Goal: Information Seeking & Learning: Find specific fact

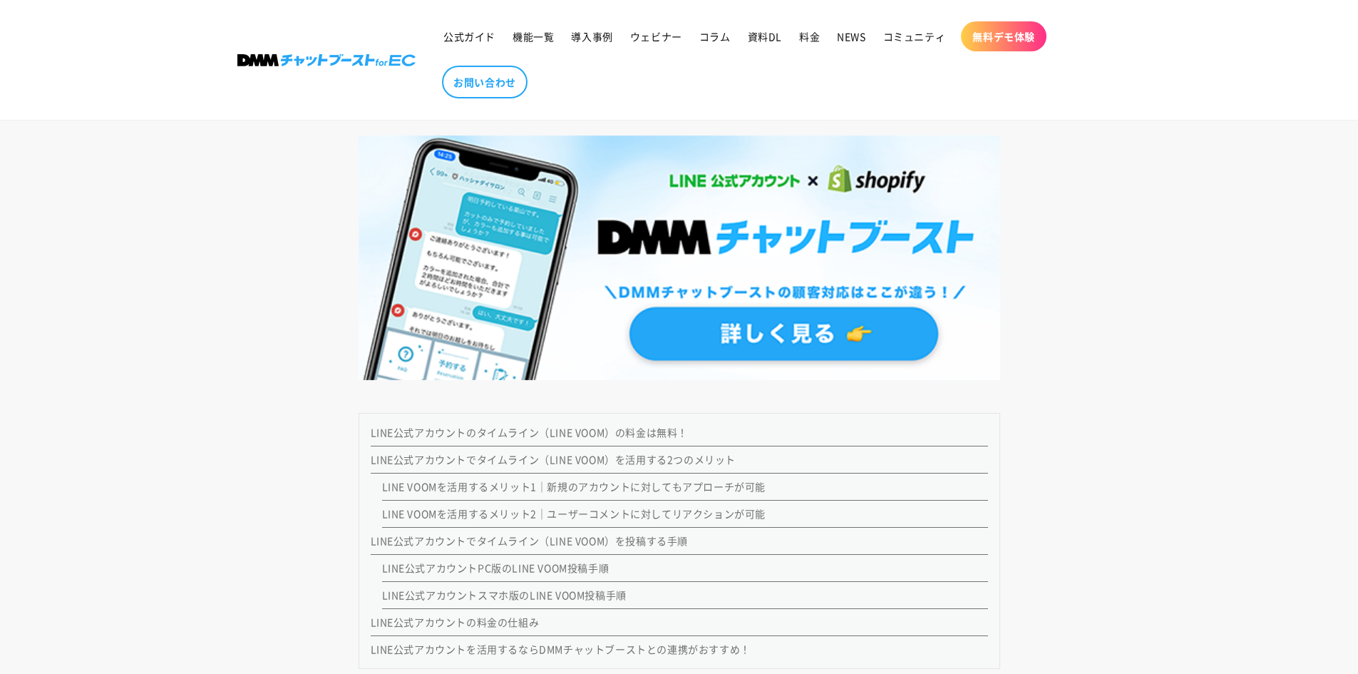
scroll to position [1470, 0]
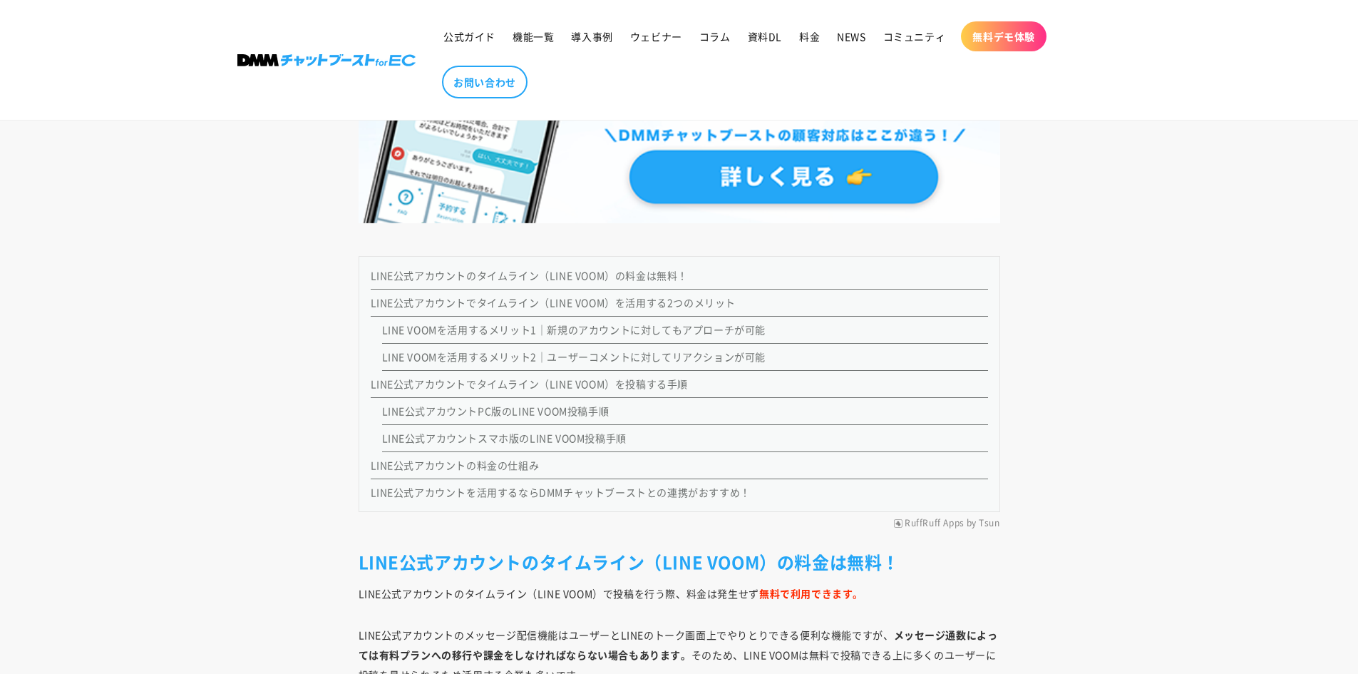
click at [557, 273] on link "LINE公式アカウントのタイムライン（LINE VOOM）の料金は無料！" at bounding box center [530, 275] width 318 height 14
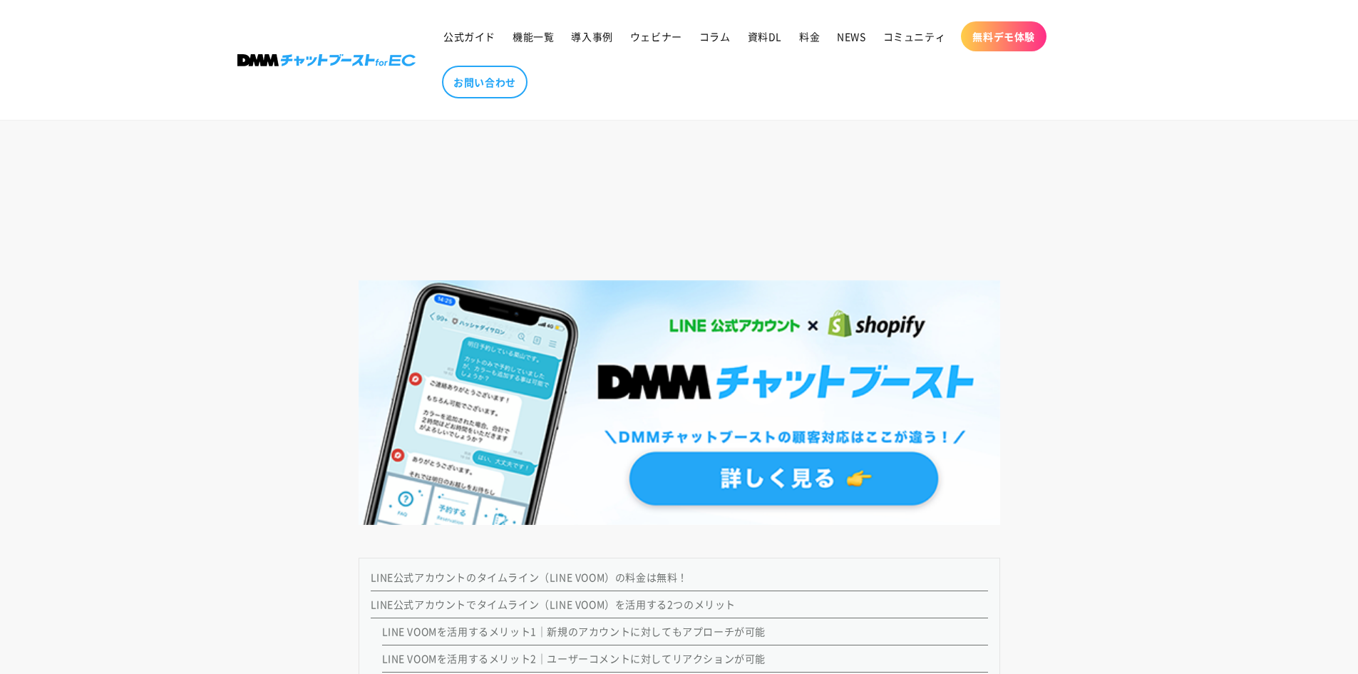
drag, startPoint x: 600, startPoint y: 310, endPoint x: 593, endPoint y: 78, distance: 232.5
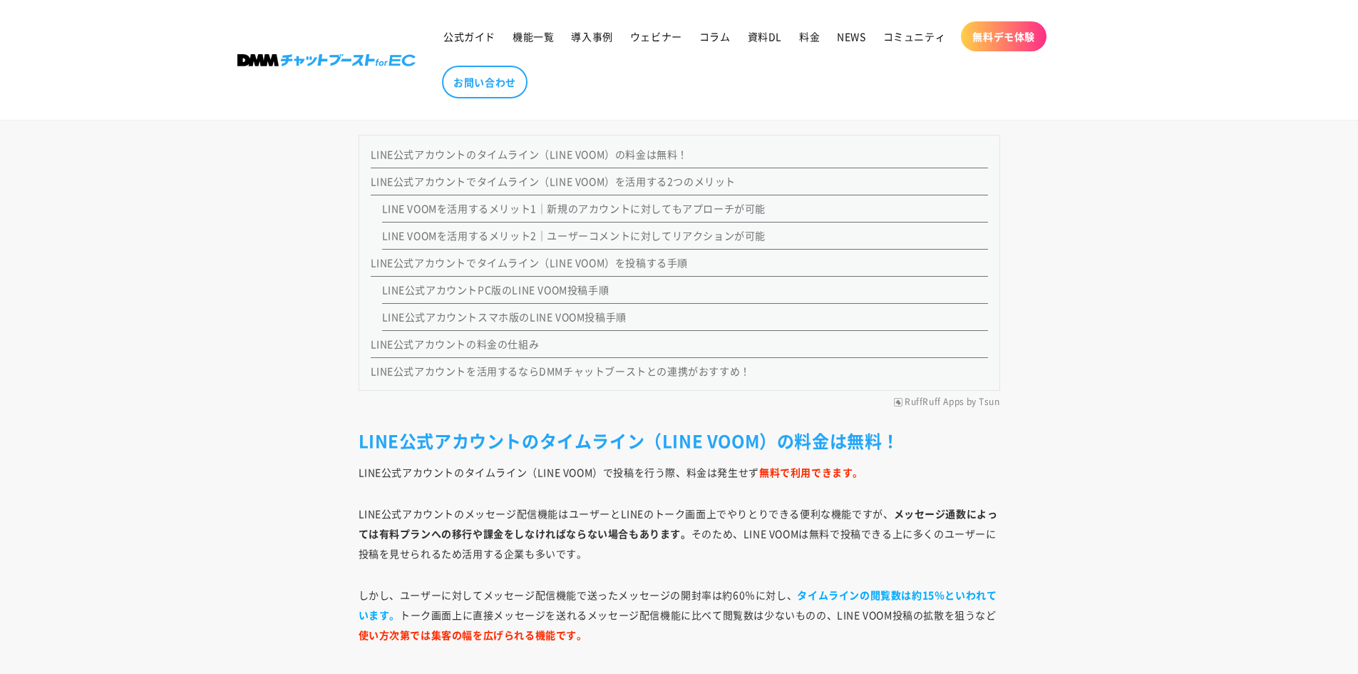
scroll to position [1623, 0]
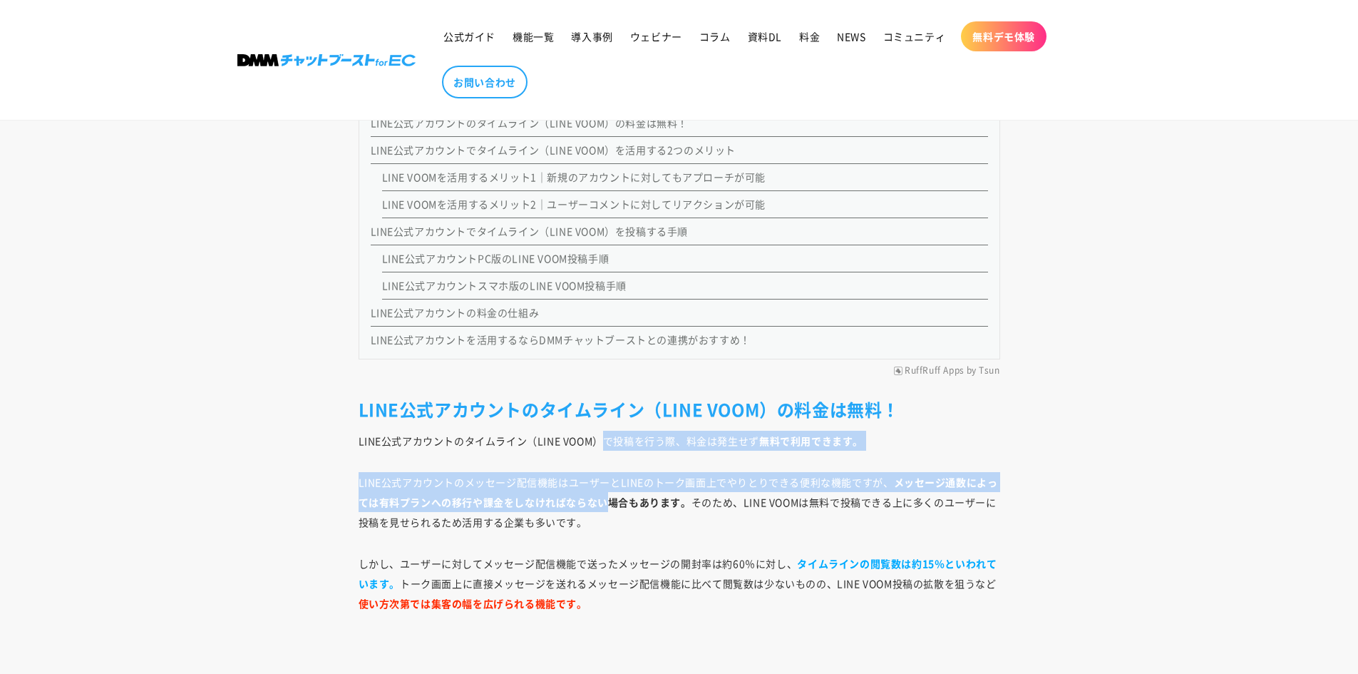
drag, startPoint x: 602, startPoint y: 441, endPoint x: 607, endPoint y: 495, distance: 54.4
click at [578, 497] on strong "メッセージ通数によっては有料プランへの移行や課金をしなければならない場合もあります。" at bounding box center [678, 492] width 639 height 34
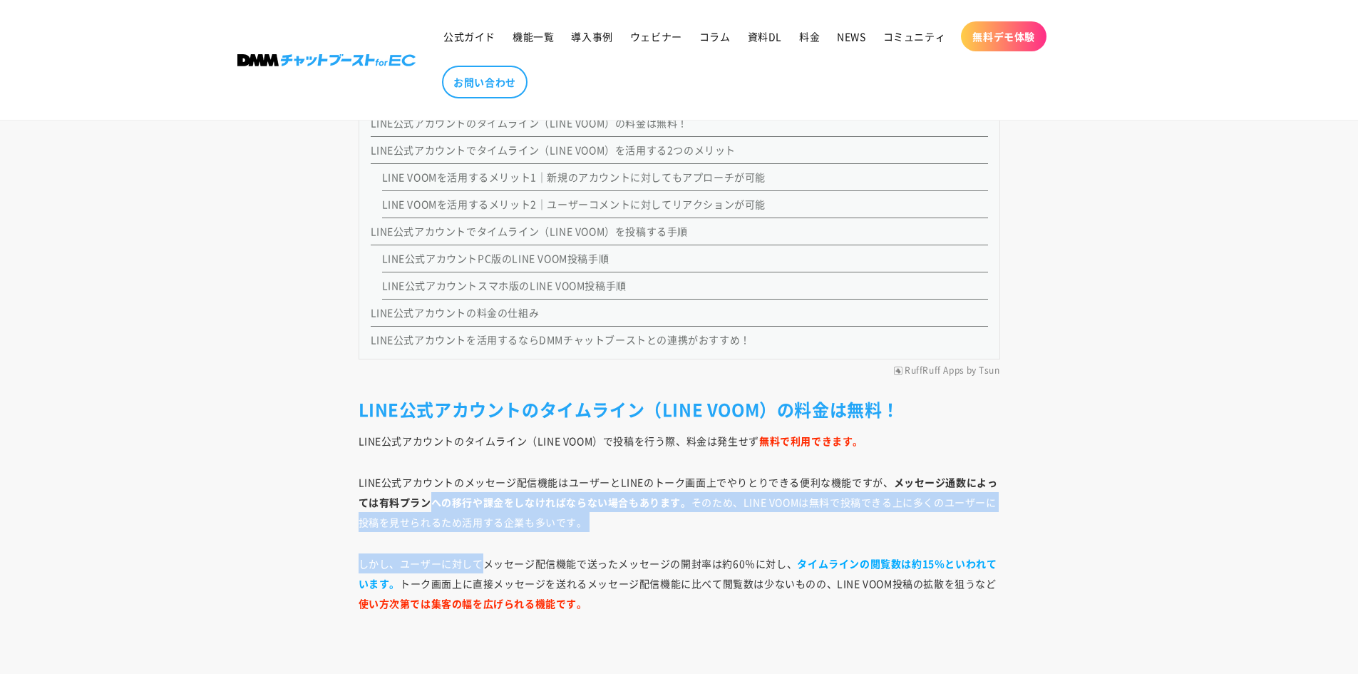
drag, startPoint x: 432, startPoint y: 508, endPoint x: 479, endPoint y: 539, distance: 56.5
click at [458, 514] on p "LINE公式アカウントのメッセージ配信機能はユーザーとLINEのトーク画面上でやりとりできる便利な機能ですが、 メッセージ通数によっては有料プランへの移行や課…" at bounding box center [680, 502] width 642 height 60
drag, startPoint x: 446, startPoint y: 500, endPoint x: 508, endPoint y: 526, distance: 67.1
click at [508, 526] on p "LINE公式アカウントのメッセージ配信機能はユーザーとLINEのトーク画面上でやりとりできる便利な機能ですが、 メッセージ通数によっては有料プランへの移行や課…" at bounding box center [680, 502] width 642 height 60
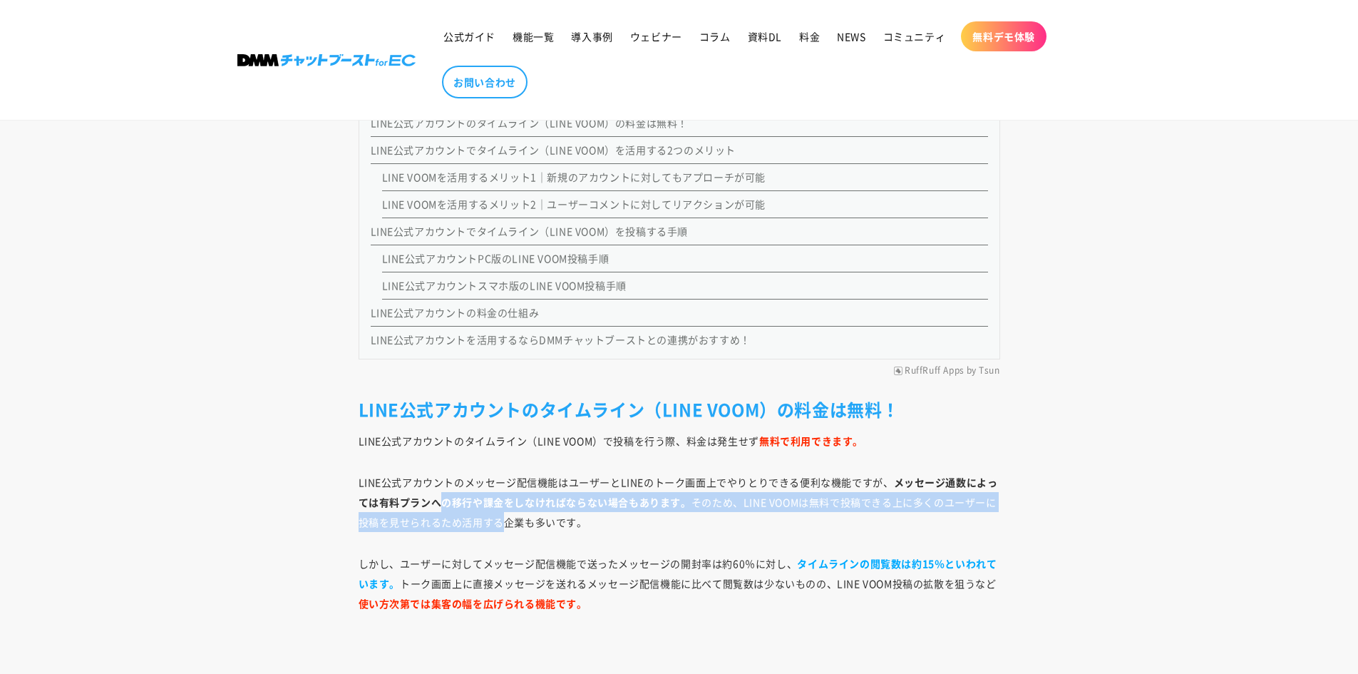
click at [508, 526] on p "LINE公式アカウントのメッセージ配信機能はユーザーとLINEのトーク画面上でやりとりできる便利な機能ですが、 メッセージ通数によっては有料プランへの移行や課…" at bounding box center [680, 502] width 642 height 60
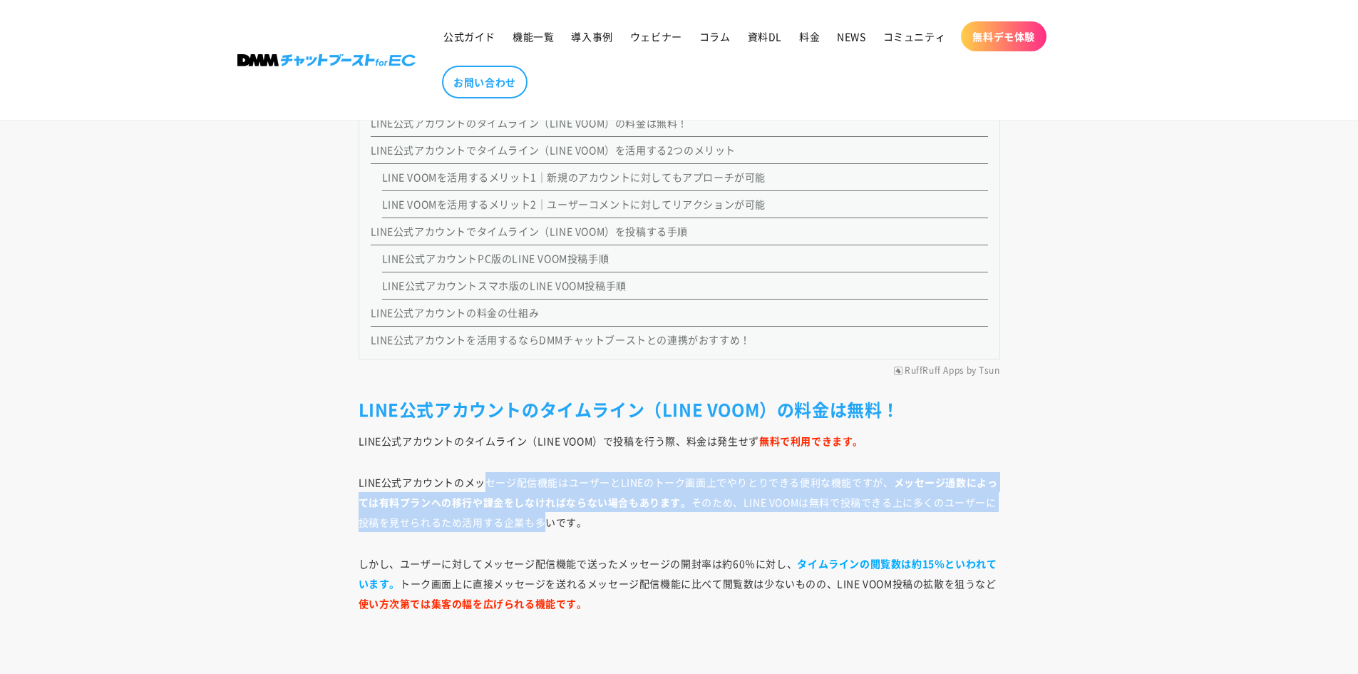
drag, startPoint x: 540, startPoint y: 520, endPoint x: 483, endPoint y: 490, distance: 64.1
click at [483, 490] on p "LINE公式アカウントのメッセージ配信機能はユーザーとLINEのトーク画面上でやりとりできる便利な機能ですが、 メッセージ通数によっては有料プランへの移行や課…" at bounding box center [680, 502] width 642 height 60
